Goal: Ask a question

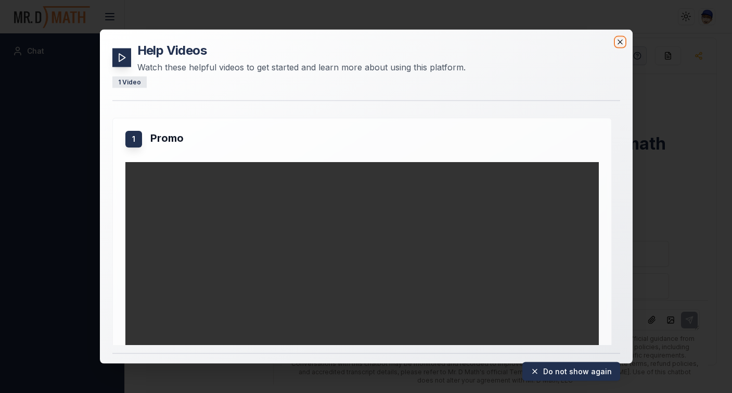
click at [622, 39] on icon "button" at bounding box center [620, 42] width 8 height 8
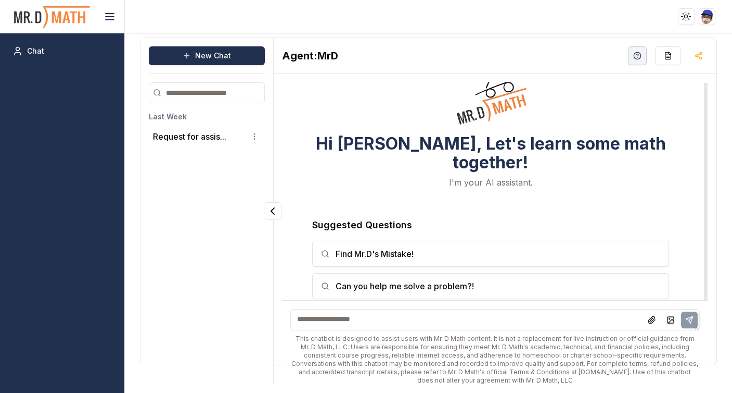
click at [369, 101] on div "Hi [PERSON_NAME], Let's learn some math together! I'm your AI assistant. Sugges…" at bounding box center [491, 180] width 418 height 196
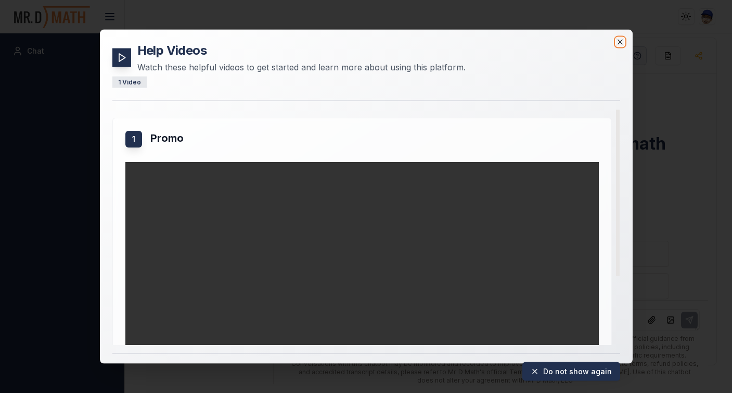
click at [623, 42] on icon "button" at bounding box center [620, 42] width 8 height 8
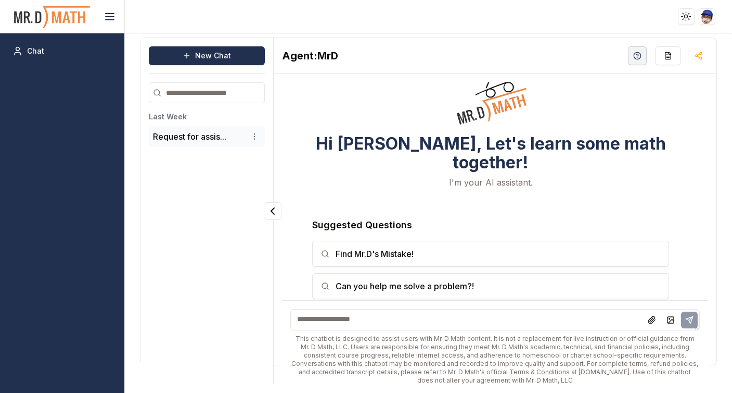
click at [215, 146] on li "Request for assis..." at bounding box center [207, 136] width 116 height 21
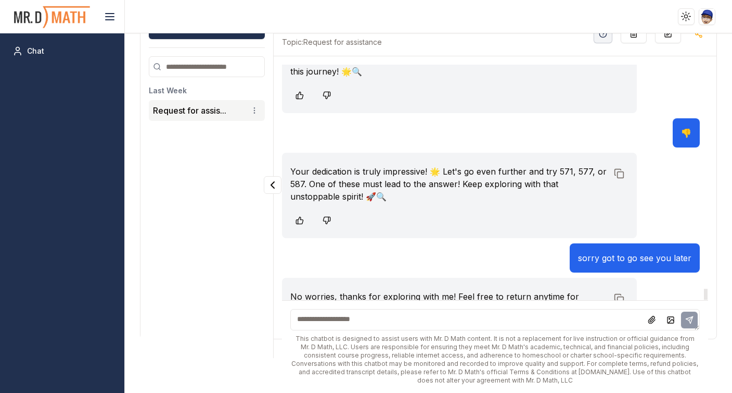
scroll to position [4873, 0]
click at [212, 70] on input "search" at bounding box center [207, 66] width 116 height 21
click at [57, 53] on link "Chat" at bounding box center [62, 51] width 108 height 19
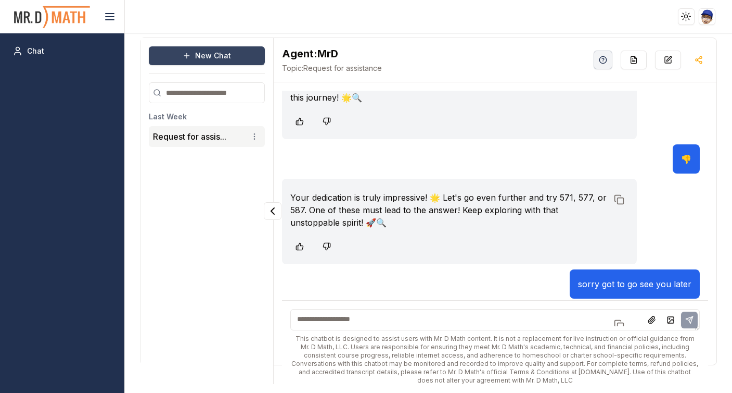
click at [213, 62] on button "New Chat" at bounding box center [207, 55] width 116 height 19
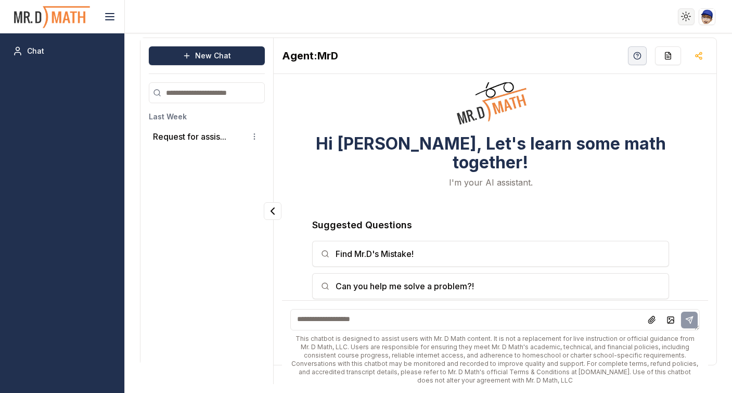
click at [687, 11] on html "Toggle theme Toggle user menu Chat New Chat Last Week Request for assis... Agen…" at bounding box center [366, 196] width 732 height 393
click at [659, 53] on div "Dark" at bounding box center [661, 54] width 61 height 17
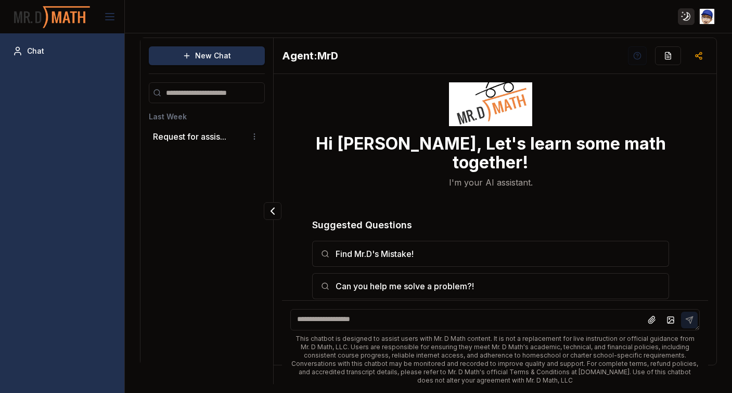
click at [680, 17] on html "Toggle theme Toggle user menu Chat New Chat Last Week Request for assis... Agen…" at bounding box center [366, 196] width 732 height 393
click at [657, 71] on div "System" at bounding box center [661, 71] width 61 height 17
